Goal: Task Accomplishment & Management: Manage account settings

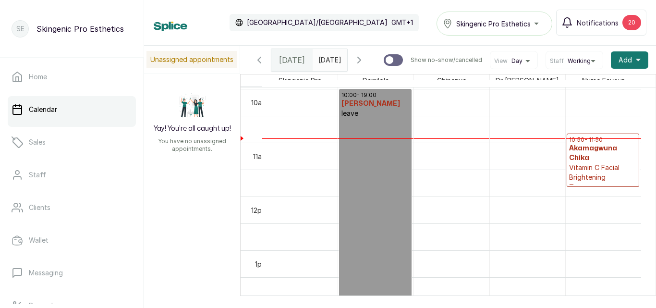
scroll to position [534, 0]
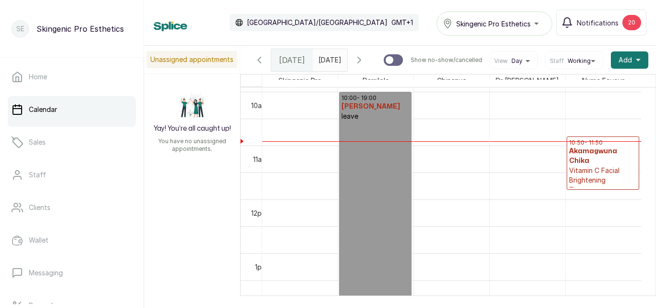
click at [586, 166] on p "Vitamin C Facial Brightening Treatment" at bounding box center [603, 180] width 68 height 29
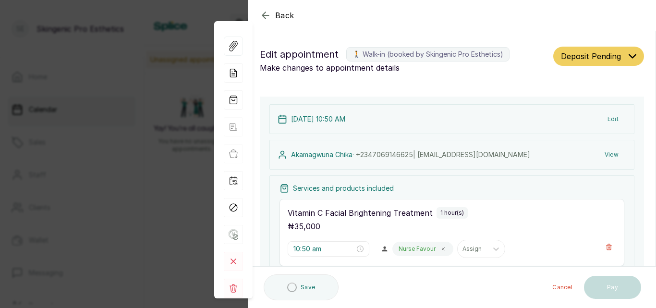
click at [607, 118] on button "Edit" at bounding box center [613, 119] width 26 height 17
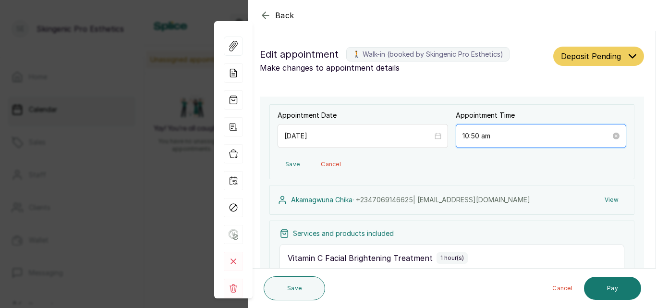
click at [489, 136] on input "10:50 am" at bounding box center [537, 136] width 148 height 11
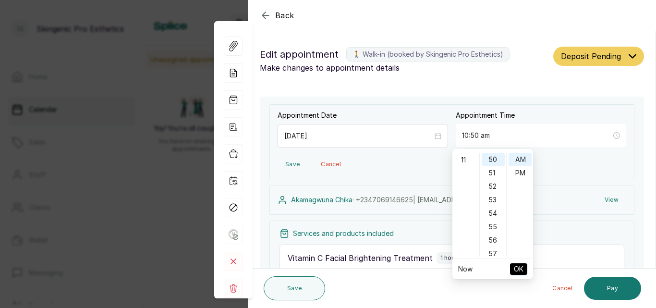
scroll to position [148, 0]
type input "11:50 am"
click at [464, 162] on div "11" at bounding box center [466, 159] width 23 height 13
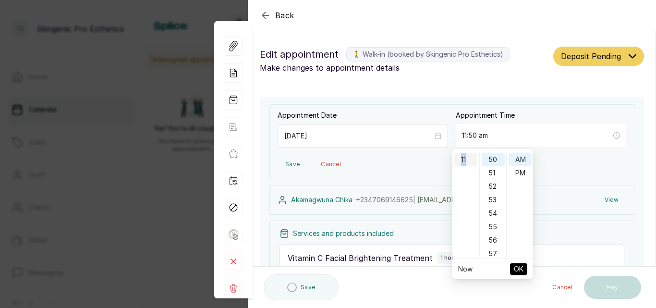
type input "11:50 am"
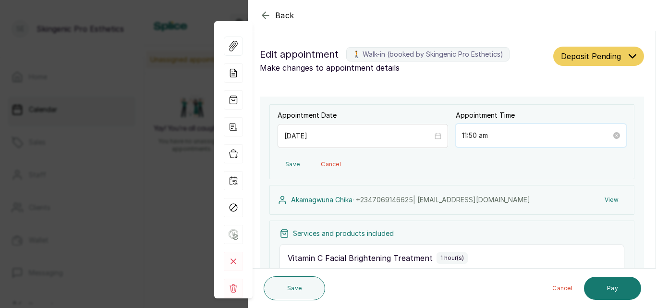
click at [575, 135] on input "11:50 am" at bounding box center [536, 135] width 149 height 11
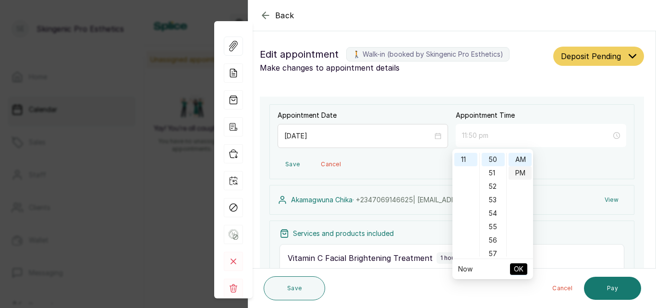
click at [522, 171] on div "PM" at bounding box center [520, 172] width 23 height 13
type input "1:50 pm"
click at [466, 157] on div "01" at bounding box center [466, 159] width 23 height 13
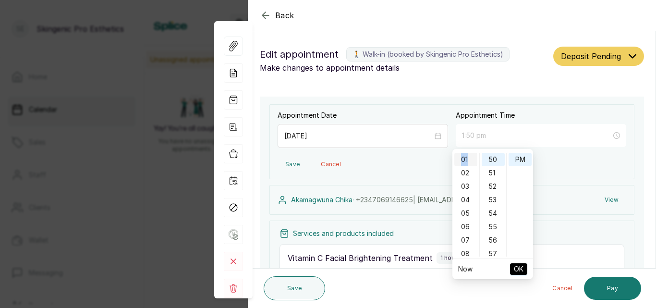
click at [466, 157] on div "01" at bounding box center [466, 159] width 23 height 13
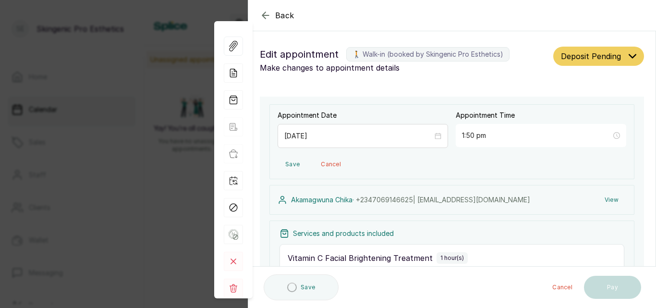
type input "1:50 pm"
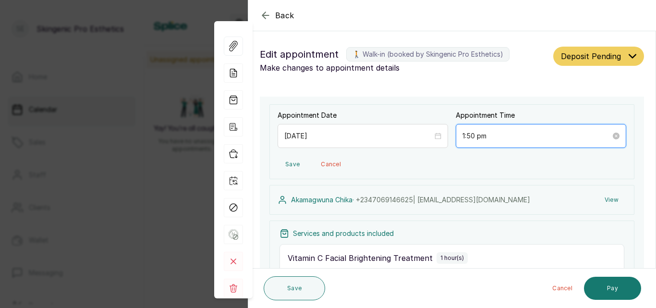
click at [476, 133] on input "1:50 pm" at bounding box center [537, 136] width 148 height 11
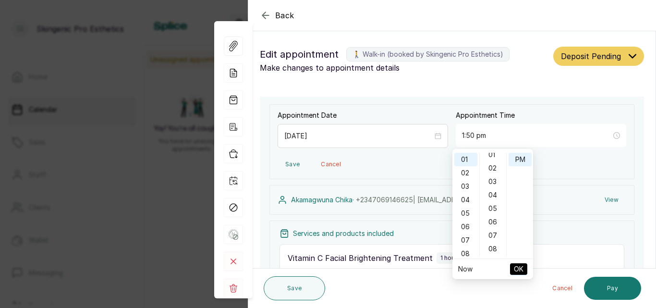
scroll to position [0, 0]
click at [494, 155] on div "00" at bounding box center [493, 159] width 23 height 13
click at [493, 160] on div "00" at bounding box center [493, 159] width 23 height 13
type input "1:00 pm"
click at [522, 270] on span "OK" at bounding box center [519, 269] width 10 height 18
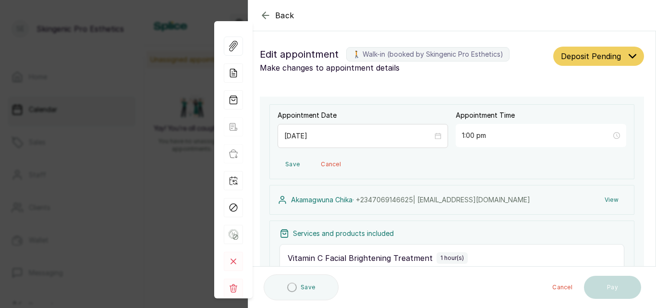
type input "1:00 pm"
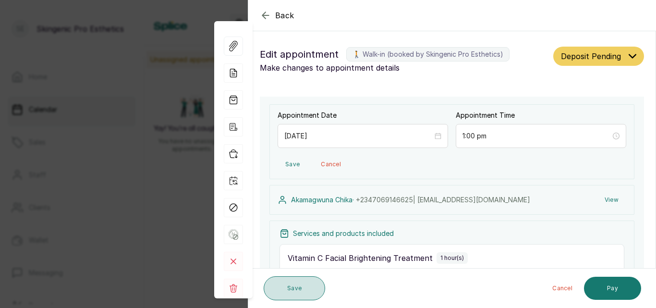
click at [304, 285] on button "Save" at bounding box center [295, 288] width 62 height 24
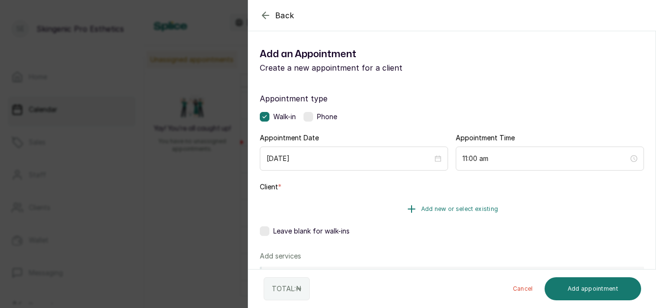
click at [409, 208] on icon "button" at bounding box center [411, 209] width 7 height 7
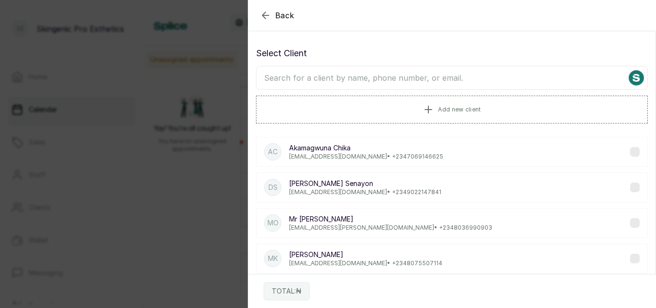
click at [373, 159] on p "[EMAIL_ADDRESS][DOMAIN_NAME] • [PHONE_NUMBER]" at bounding box center [366, 157] width 154 height 8
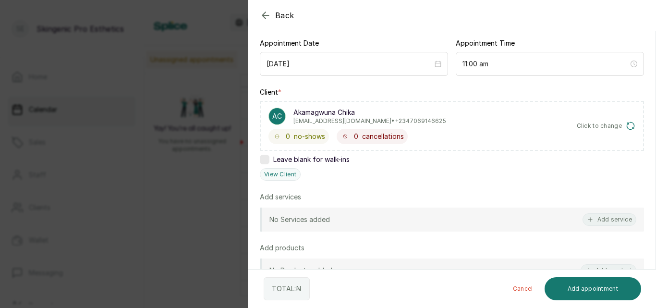
scroll to position [97, 0]
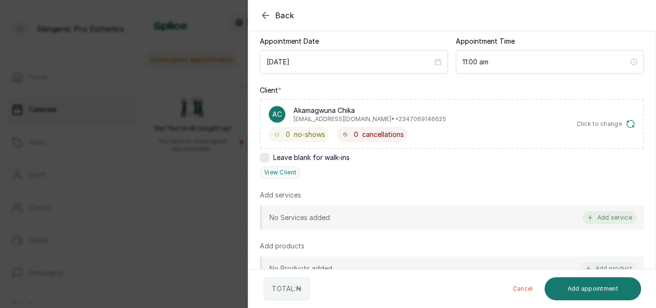
click at [595, 213] on button "Add service" at bounding box center [610, 217] width 54 height 12
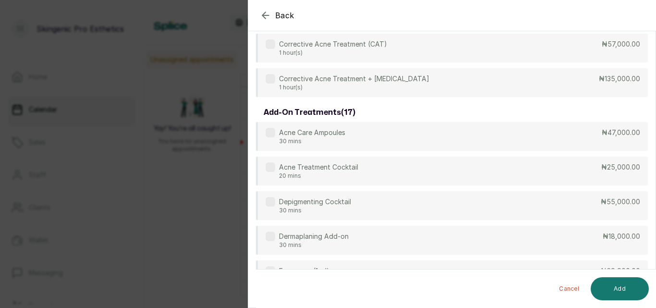
scroll to position [38, 0]
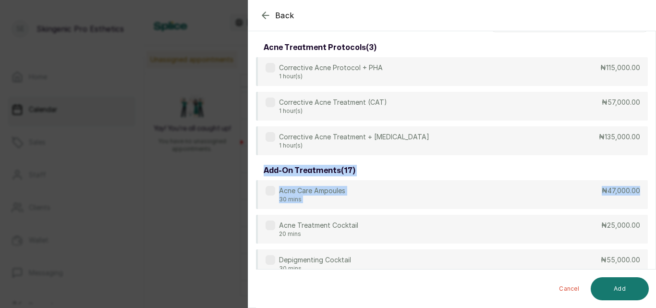
drag, startPoint x: 656, startPoint y: 180, endPoint x: 656, endPoint y: 95, distance: 85.5
click at [656, 95] on section "Back Add Appointment Select service acne treatment protocols ( 3 ) Corrective A…" at bounding box center [452, 154] width 408 height 308
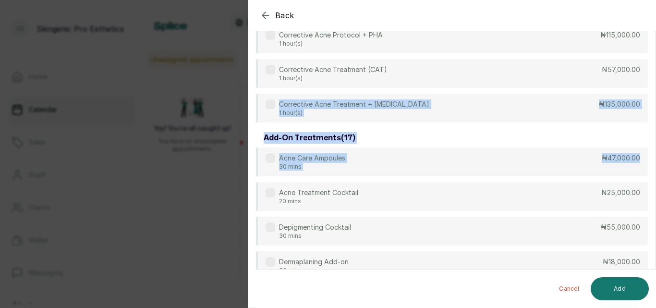
scroll to position [0, 0]
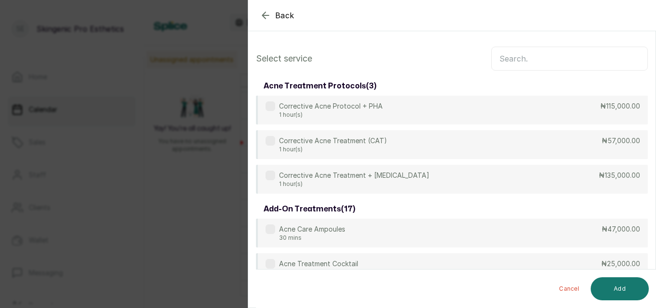
click at [586, 61] on input "text" at bounding box center [570, 59] width 157 height 24
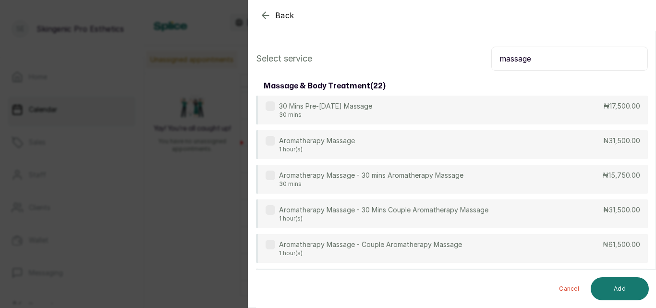
type input "massage"
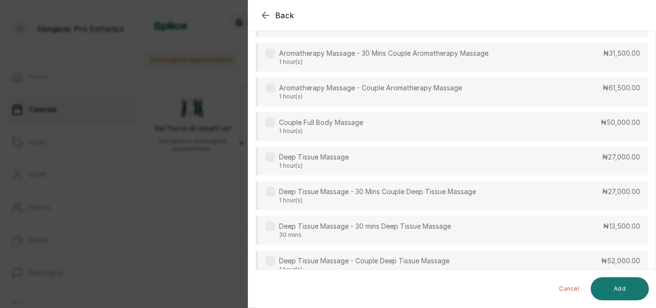
scroll to position [163, 0]
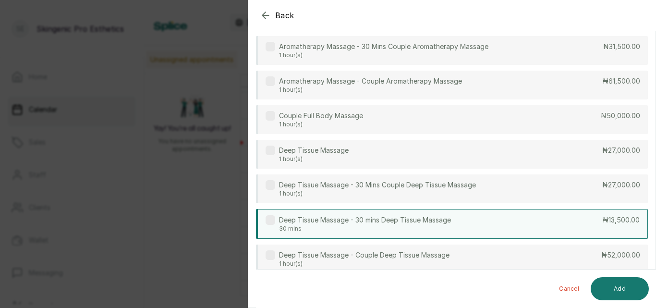
click at [267, 218] on label at bounding box center [271, 220] width 10 height 10
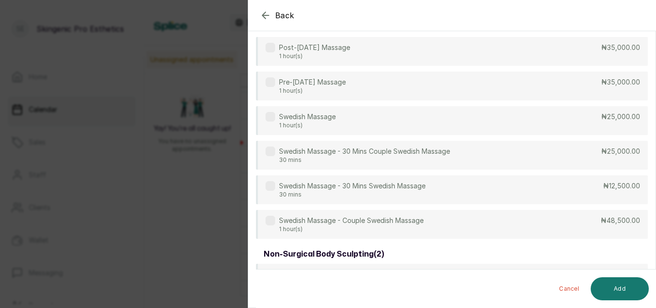
scroll to position [615, 0]
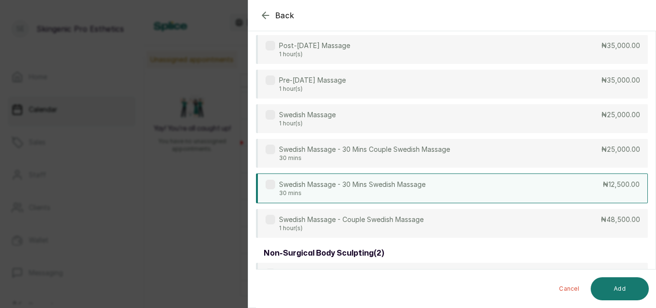
click at [436, 184] on div "Swedish Massage - 30 Mins Swedish Massage 30 mins ₦12,500.00" at bounding box center [452, 188] width 392 height 30
click at [456, 187] on div "Swedish Massage - 30 Mins Swedish Massage 30 mins ₦12,500.00" at bounding box center [452, 188] width 392 height 30
click at [610, 284] on button "Add" at bounding box center [620, 288] width 58 height 23
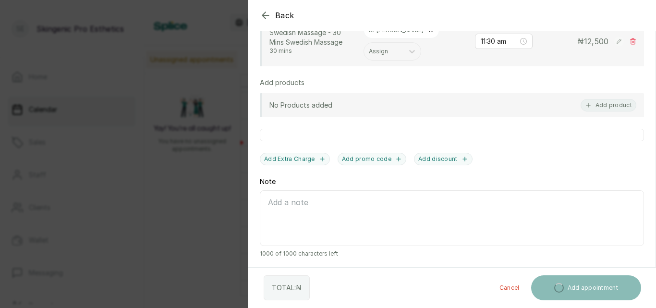
scroll to position [398, 0]
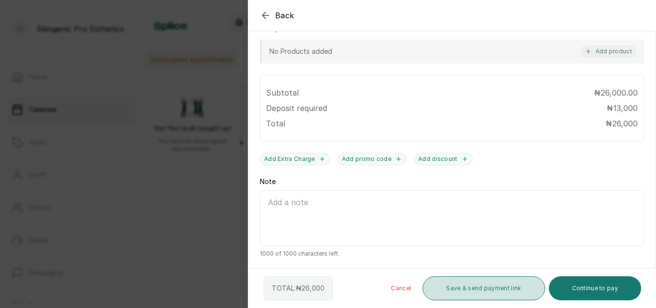
click at [463, 291] on button "Save & send payment link" at bounding box center [484, 288] width 122 height 24
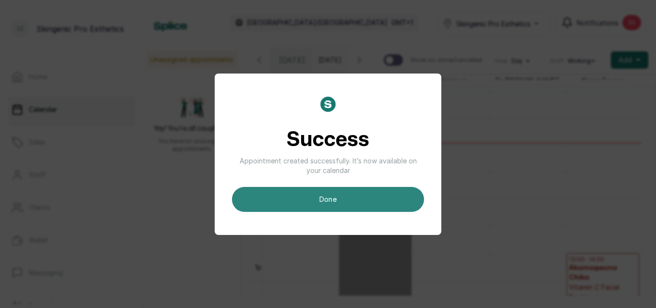
click at [363, 203] on button "done" at bounding box center [328, 199] width 192 height 25
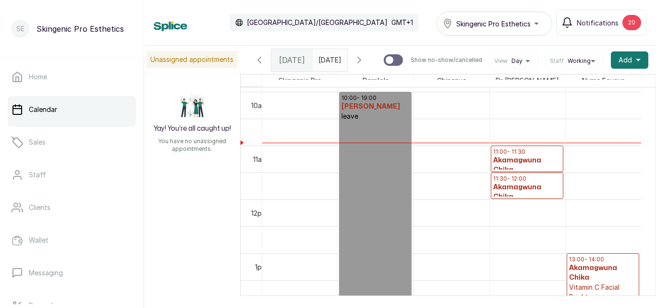
click at [602, 268] on h3 "Akamagwuna Chika" at bounding box center [603, 272] width 68 height 19
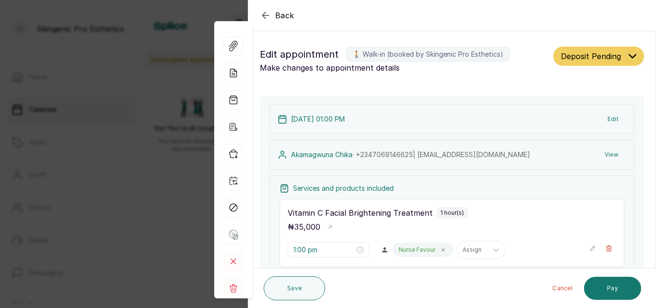
scroll to position [323, 0]
click at [609, 117] on button "Edit" at bounding box center [613, 119] width 26 height 17
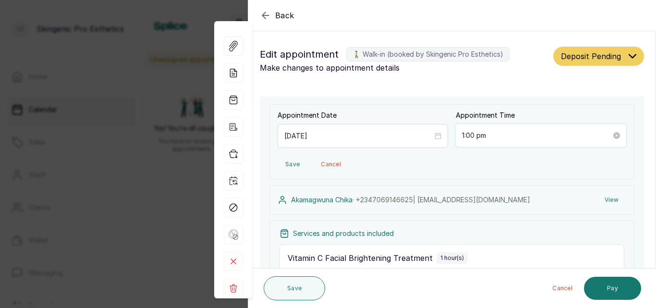
click at [463, 136] on input "1:00 pm" at bounding box center [536, 135] width 149 height 11
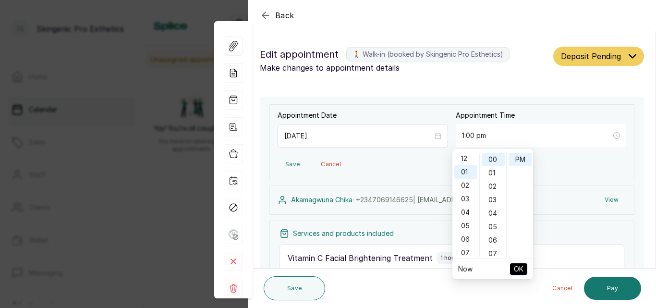
scroll to position [0, 0]
click at [466, 158] on div "12" at bounding box center [466, 159] width 23 height 13
type input "12:00 pm"
click at [522, 268] on span "OK" at bounding box center [519, 269] width 10 height 18
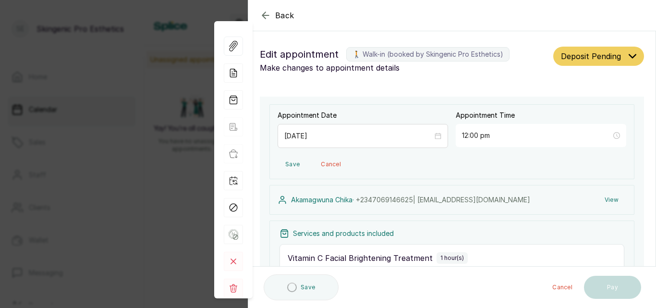
type input "12:00 pm"
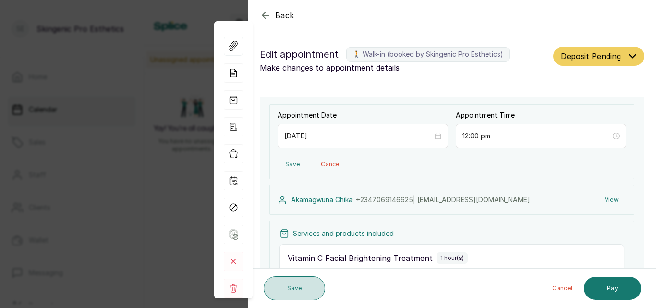
click at [307, 287] on button "Save" at bounding box center [295, 288] width 62 height 24
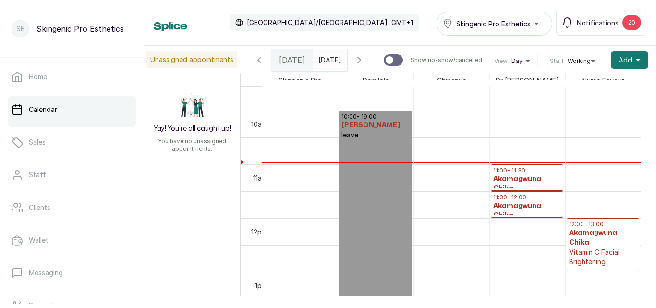
scroll to position [512, 0]
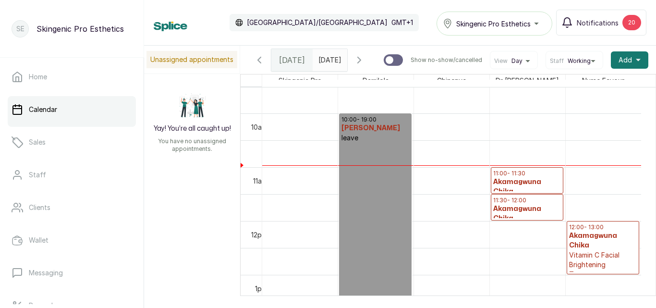
type input "dd/MM/yyyy"
click at [323, 60] on input "dd/MM/yyyy" at bounding box center [320, 57] width 15 height 16
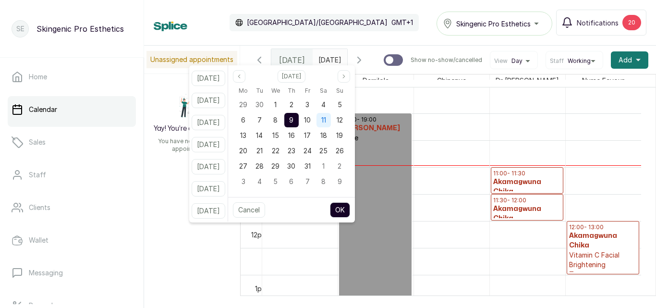
click at [326, 116] on span "11" at bounding box center [323, 120] width 5 height 8
click at [349, 208] on button "OK" at bounding box center [340, 209] width 20 height 15
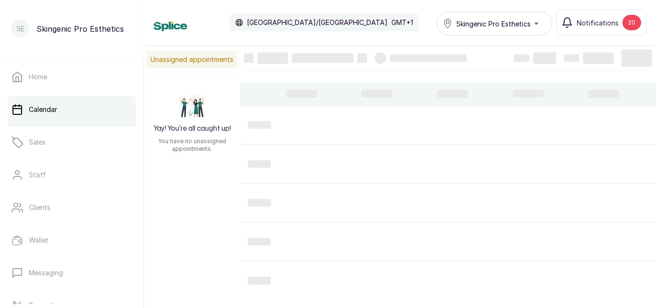
type input "[DATE]"
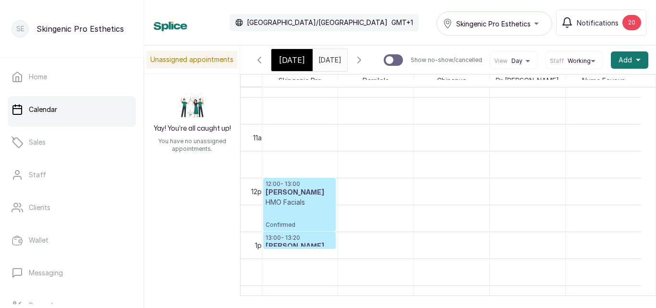
click at [307, 197] on h3 "[PERSON_NAME]" at bounding box center [300, 193] width 68 height 10
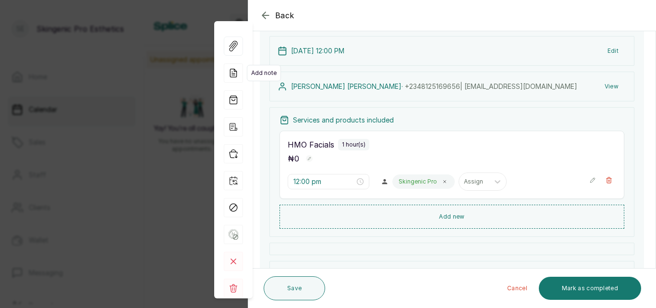
click at [226, 77] on icon at bounding box center [233, 72] width 19 height 19
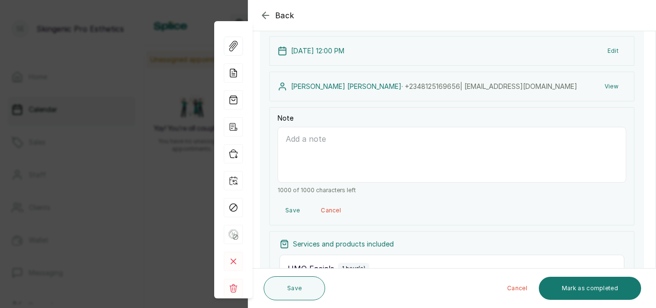
click at [308, 148] on textarea "Note" at bounding box center [452, 155] width 349 height 56
click at [367, 144] on textarea "hmo reliance :" at bounding box center [452, 155] width 349 height 56
type textarea "hmo reliance : UBP/10136/A"
click at [304, 281] on button "Save" at bounding box center [295, 288] width 62 height 24
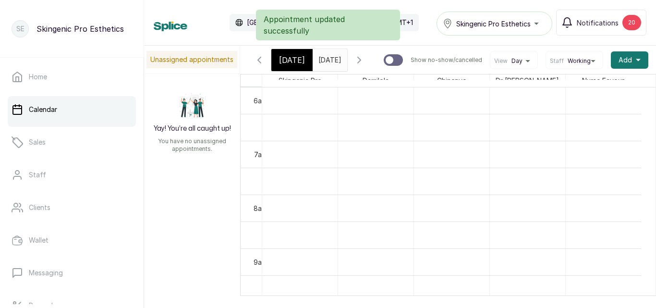
scroll to position [0, 0]
